Goal: Go to known website: Access a specific website the user already knows

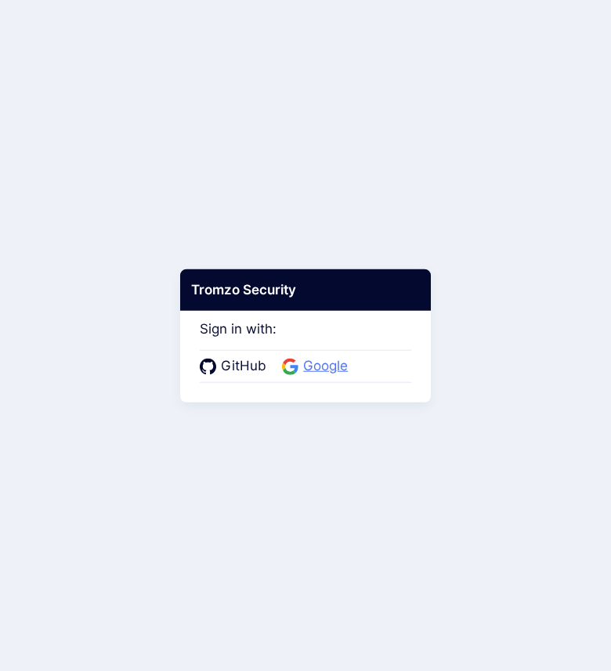
click at [331, 369] on span "Google" at bounding box center [326, 367] width 54 height 20
